Goal: Task Accomplishment & Management: Complete application form

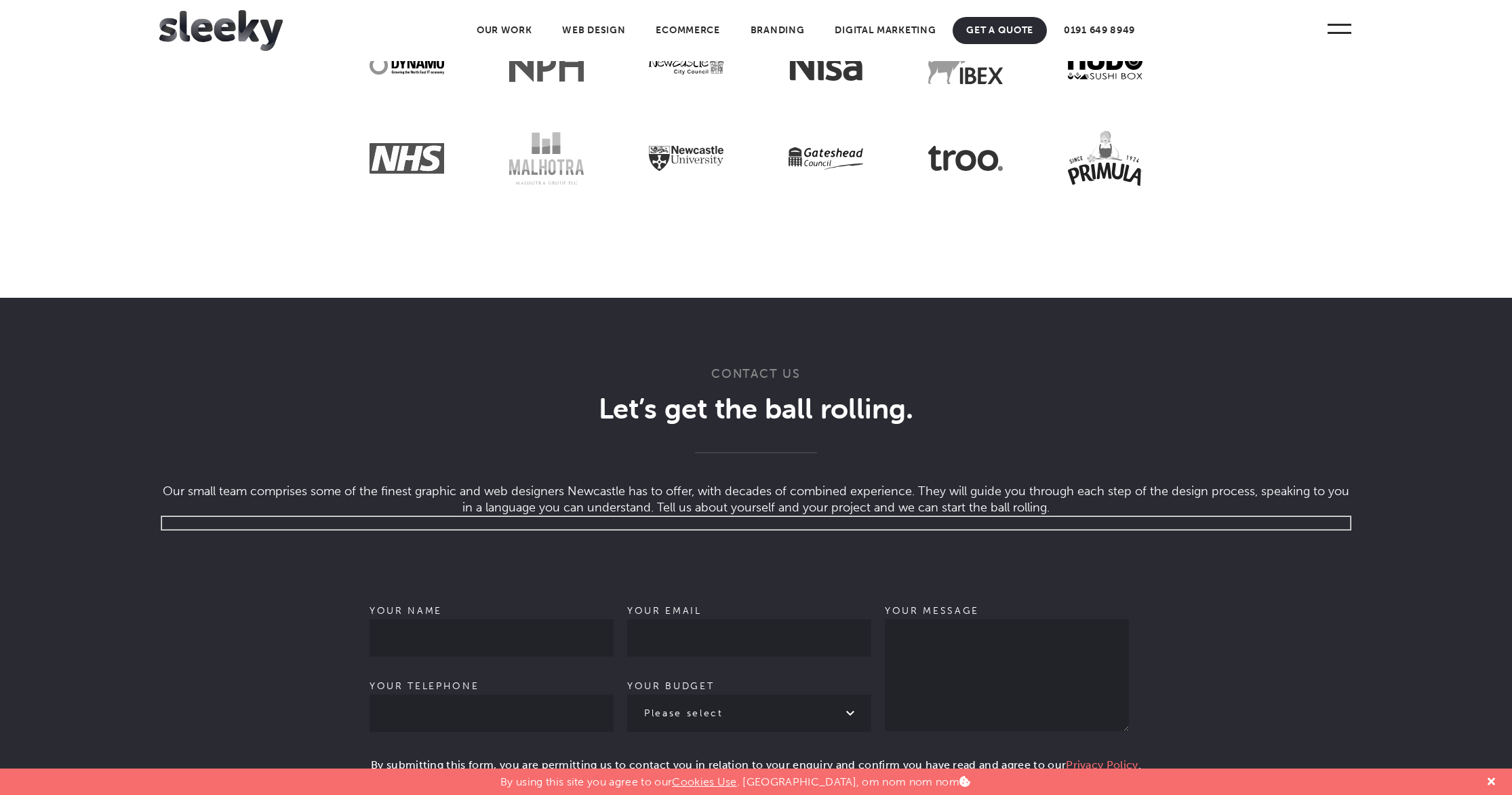
scroll to position [4035, 0]
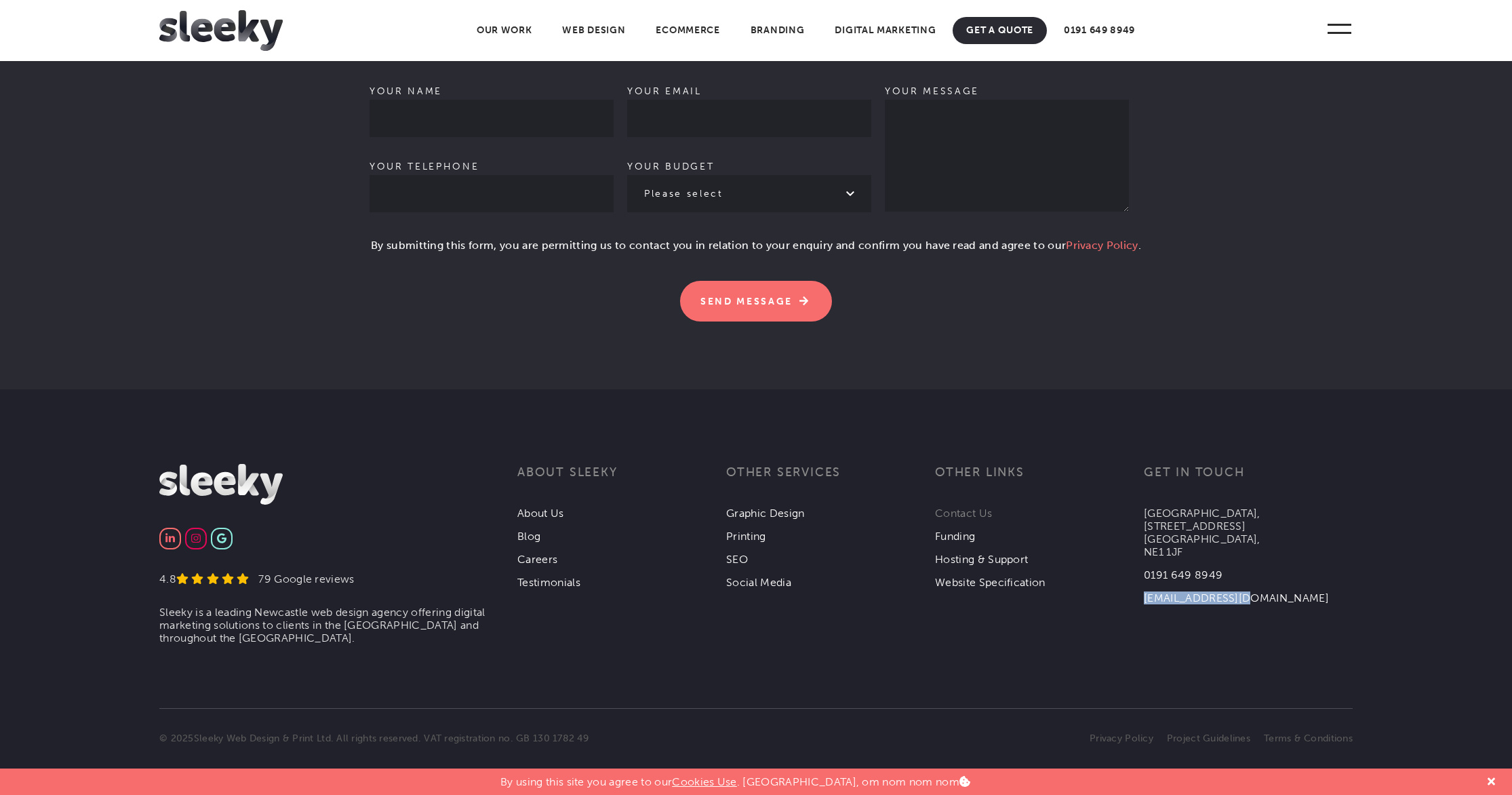
click at [952, 507] on link "Contact Us" at bounding box center [963, 513] width 57 height 13
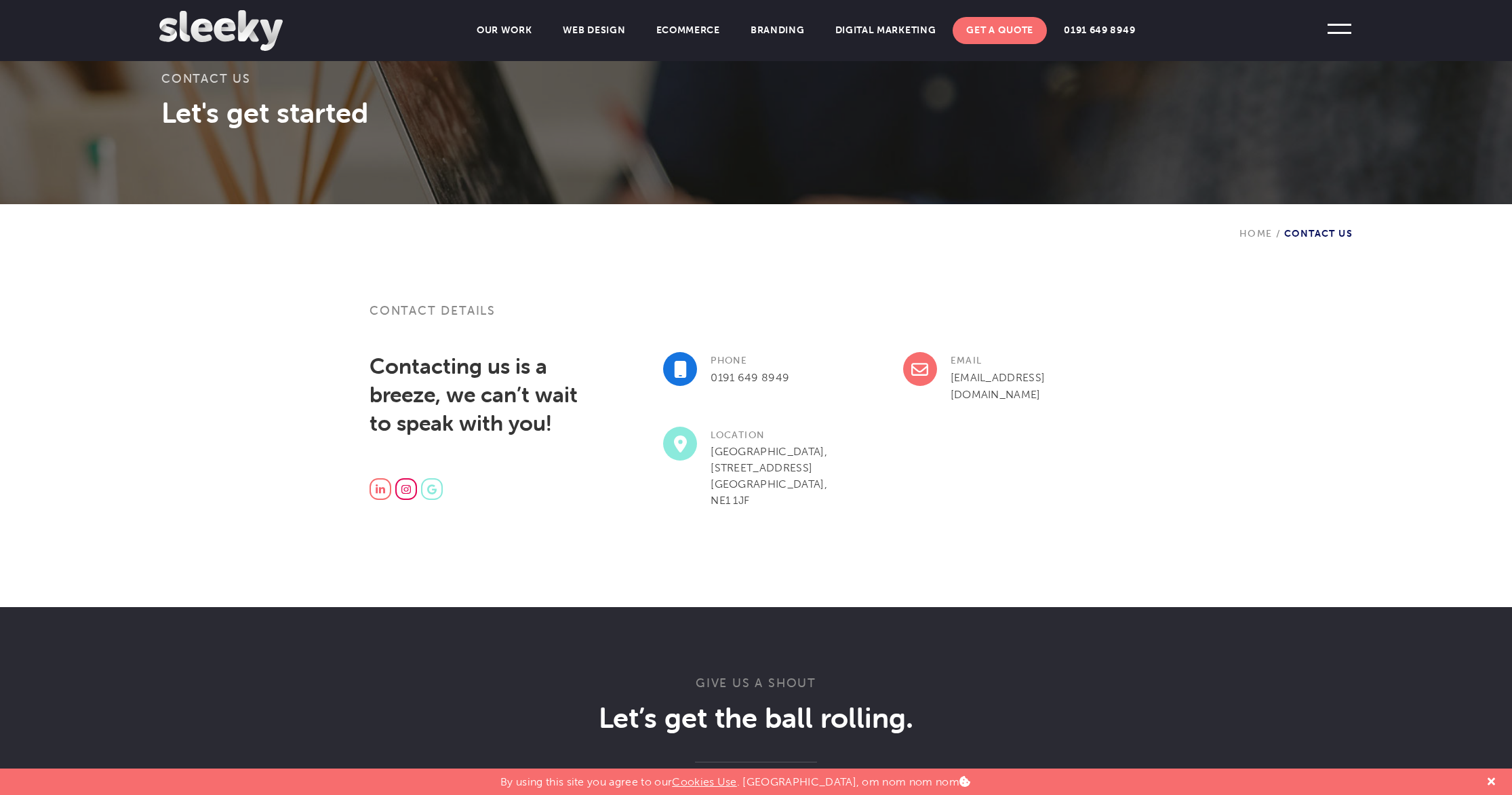
scroll to position [451, 0]
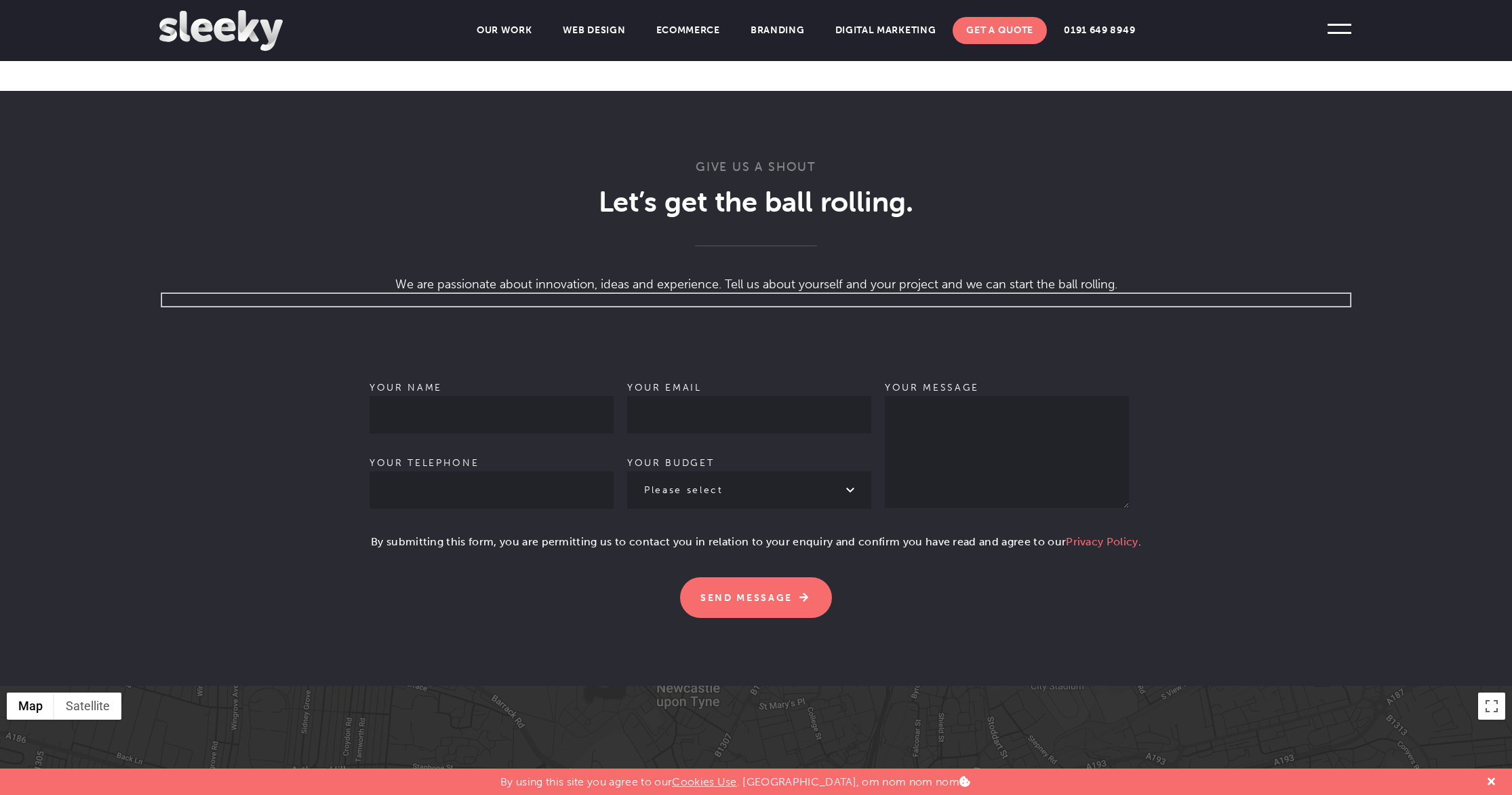
click at [536, 371] on p "Your name Your telephone" at bounding box center [491, 445] width 244 height 167
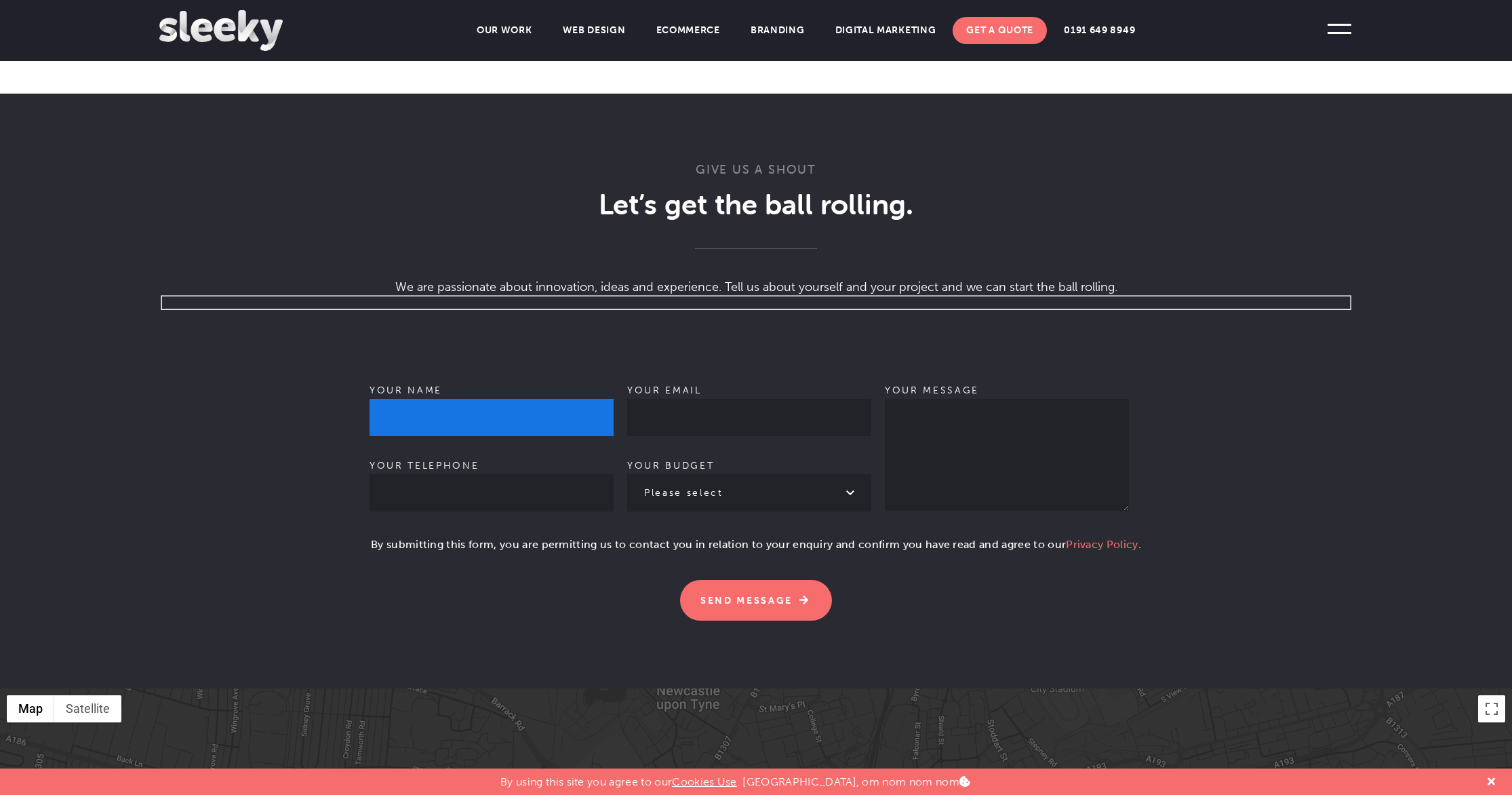
click at [533, 403] on input "Your name" at bounding box center [491, 417] width 244 height 37
type input "[PERSON_NAME]"
type input "7376377784"
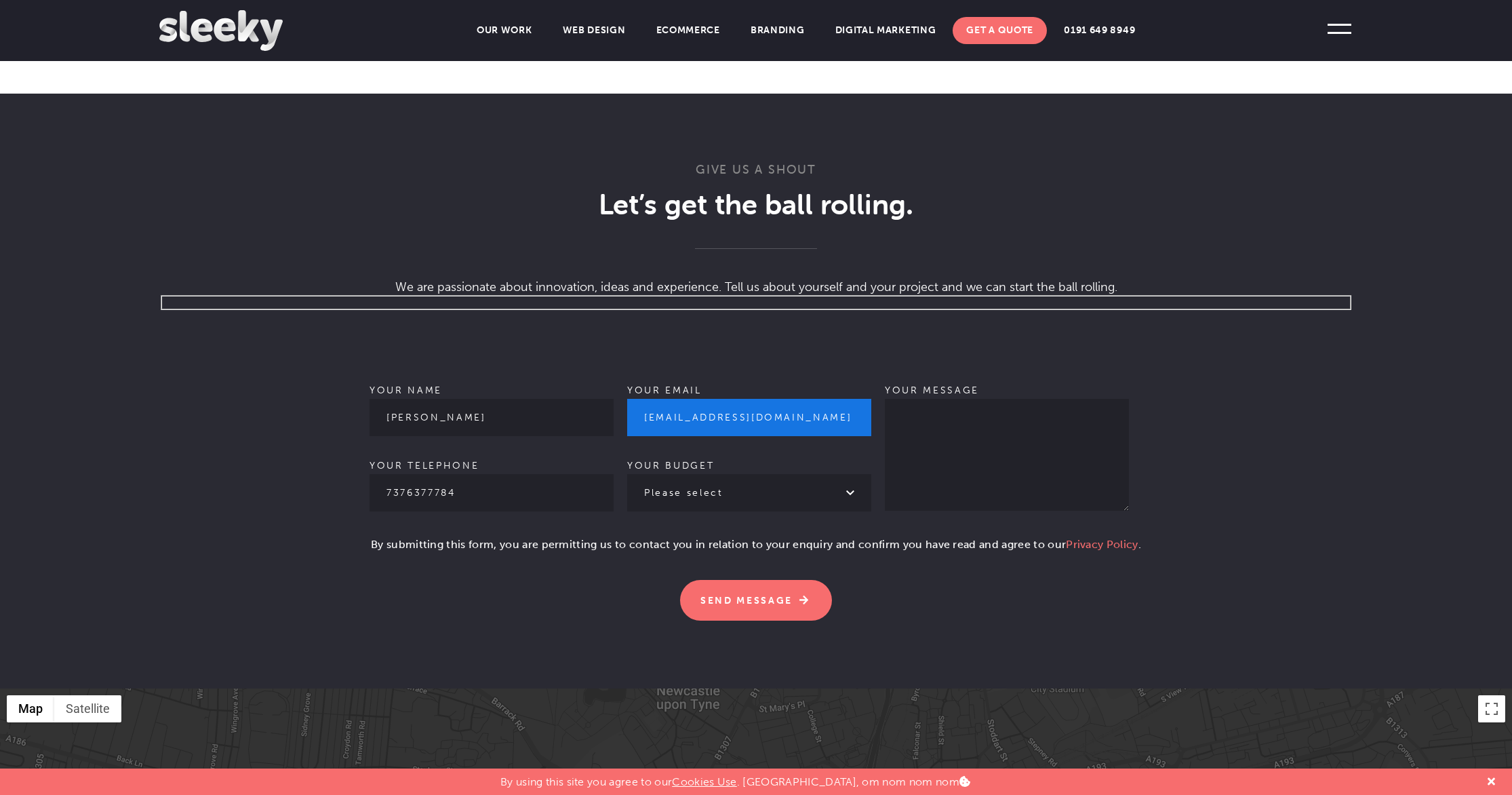
click at [677, 398] on input "[EMAIL_ADDRESS][DOMAIN_NAME]" at bounding box center [749, 417] width 244 height 37
type input "[EMAIL_ADDRESS][DOMAIN_NAME]"
click at [716, 504] on p "Your email [EMAIL_ADDRESS][DOMAIN_NAME] Your budget Please select £1k - £2k £2k…" at bounding box center [749, 448] width 244 height 167
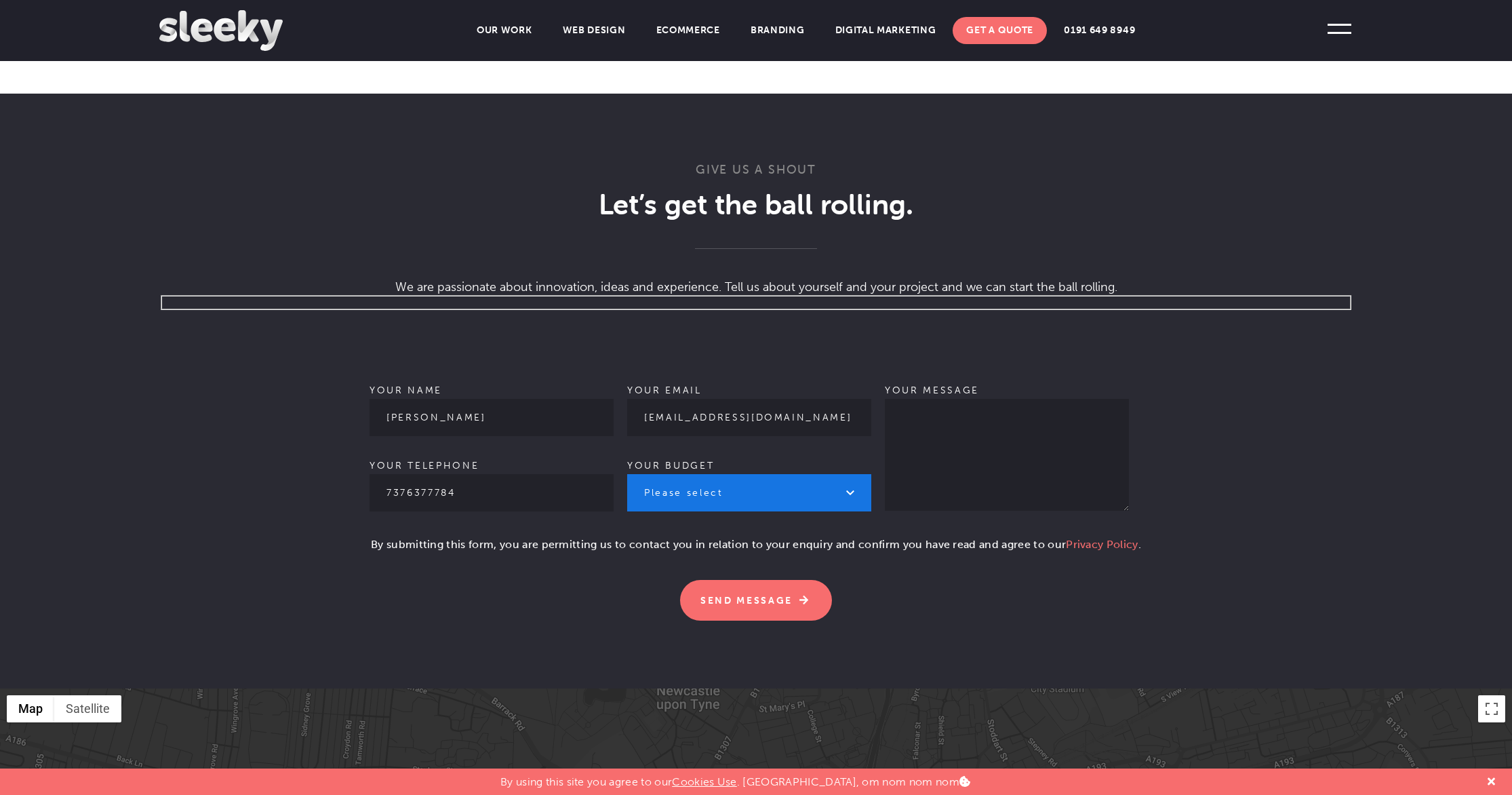
click at [722, 486] on select "Please select £1k - £2k £2k - £3k £3k - £4k £4k - £5k £5k - £10k More than £10k" at bounding box center [749, 492] width 244 height 37
select select "£1k - £2k"
click at [627, 474] on select "Please select £1k - £2k £2k - £3k £3k - £4k £4k - £5k £5k - £10k More than £10k" at bounding box center [749, 492] width 244 height 37
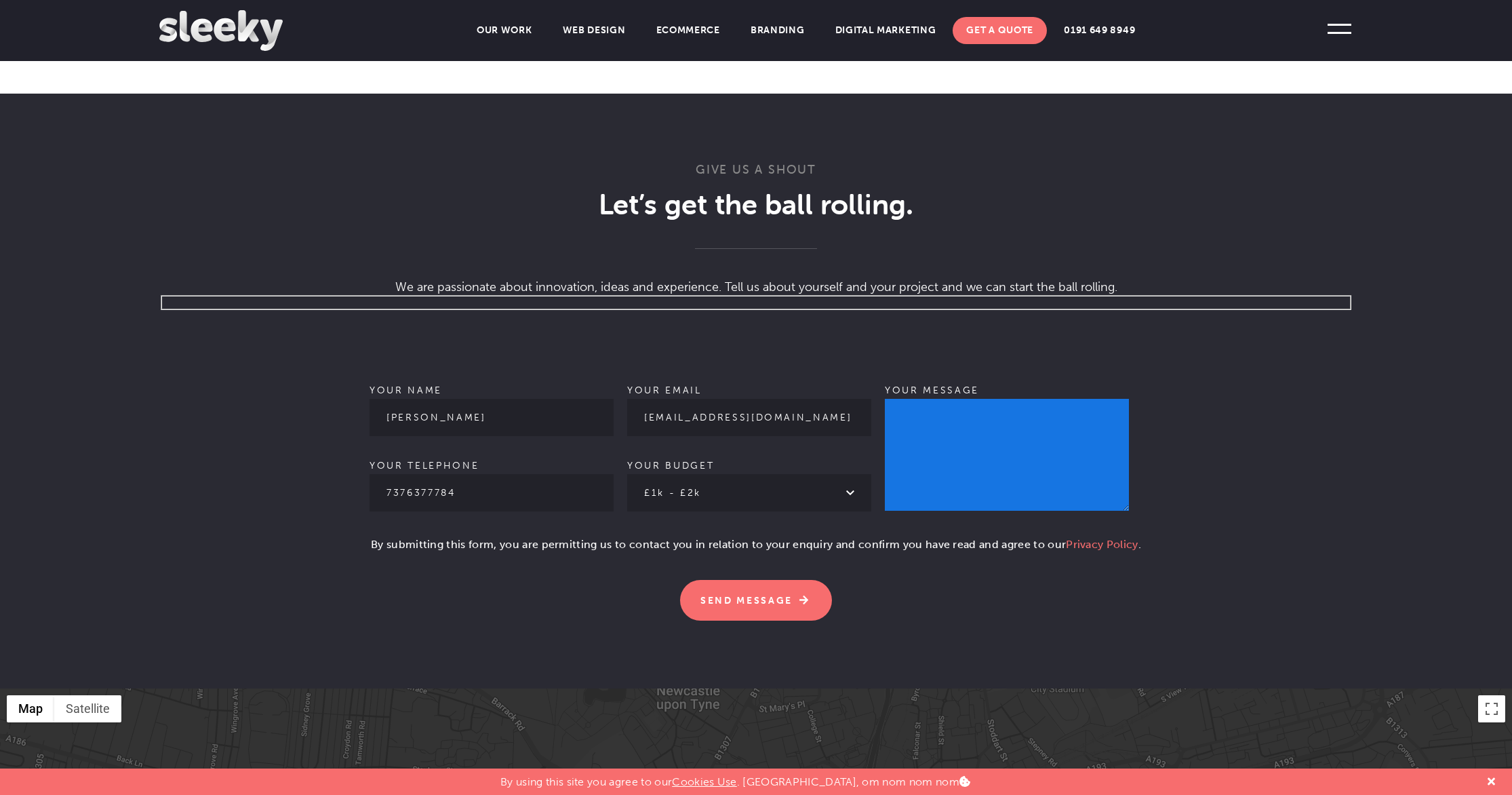
drag, startPoint x: 989, startPoint y: 436, endPoint x: 923, endPoint y: 384, distance: 84.0
click at [989, 436] on textarea "Your message" at bounding box center [1007, 454] width 244 height 112
paste textarea "Hello, I'd like to insert a link on your blog. Please, let me know which option…"
type textarea "Hello, I'd like to insert a link on your blog. Please, let me know which option…"
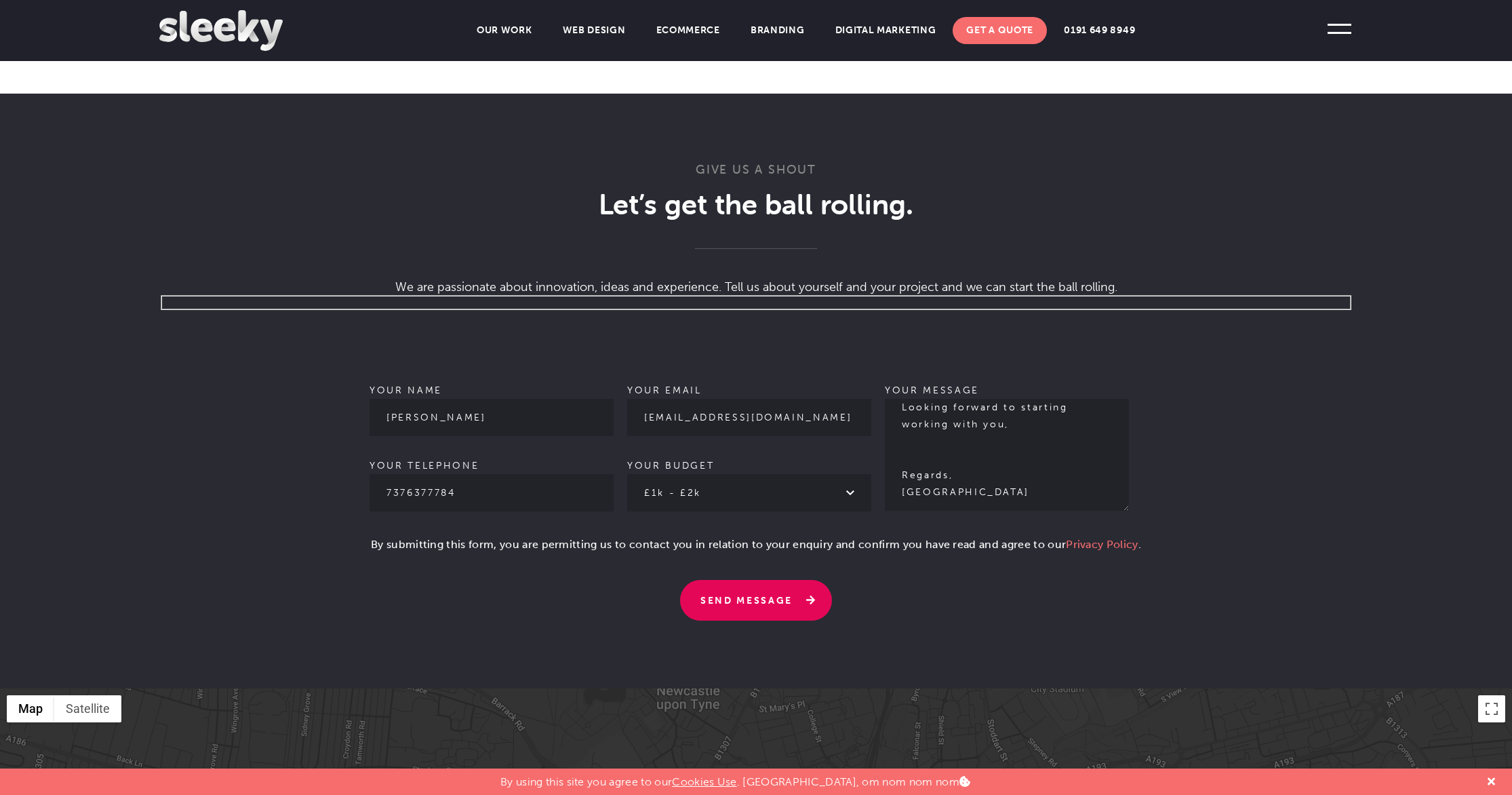
click at [742, 583] on input "Send Message" at bounding box center [756, 600] width 152 height 41
